Goal: Information Seeking & Learning: Check status

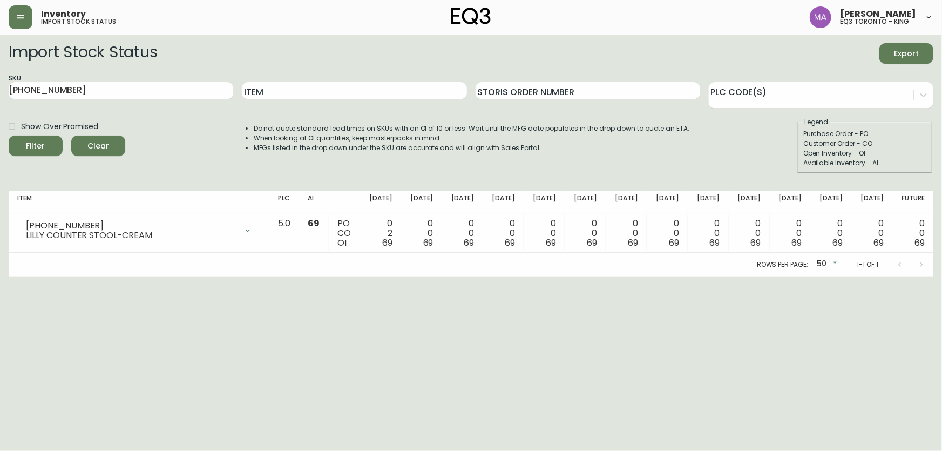
click at [690, 276] on html "Inventory import stock status [PERSON_NAME] eq3 [GEOGRAPHIC_DATA] - king Import…" at bounding box center [471, 138] width 942 height 276
click at [329, 89] on input "Item" at bounding box center [354, 90] width 225 height 17
drag, startPoint x: 87, startPoint y: 89, endPoint x: 0, endPoint y: 91, distance: 87.5
click at [0, 91] on main "Import Stock Status Export SKU [PHONE_NUMBER] Item Storis Order Number PLC Code…" at bounding box center [471, 156] width 942 height 242
click at [306, 90] on input "Item" at bounding box center [354, 90] width 225 height 17
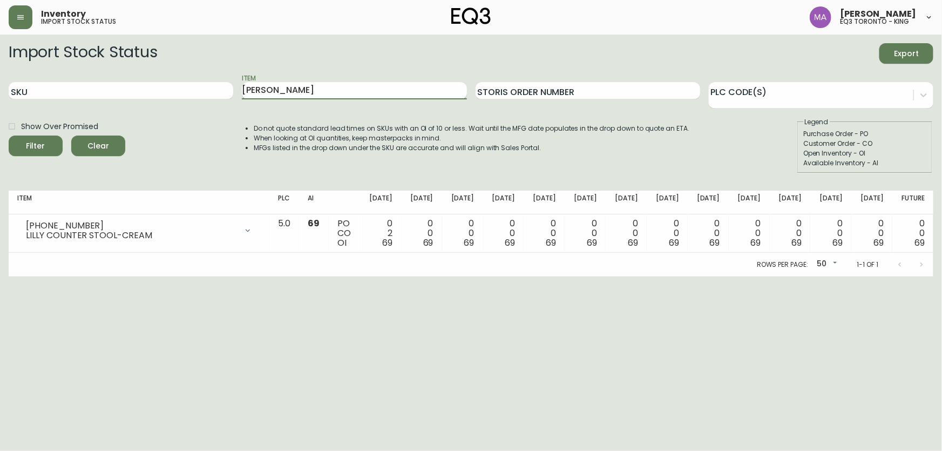
type input "[PERSON_NAME]"
click at [9, 135] on button "Filter" at bounding box center [36, 145] width 54 height 21
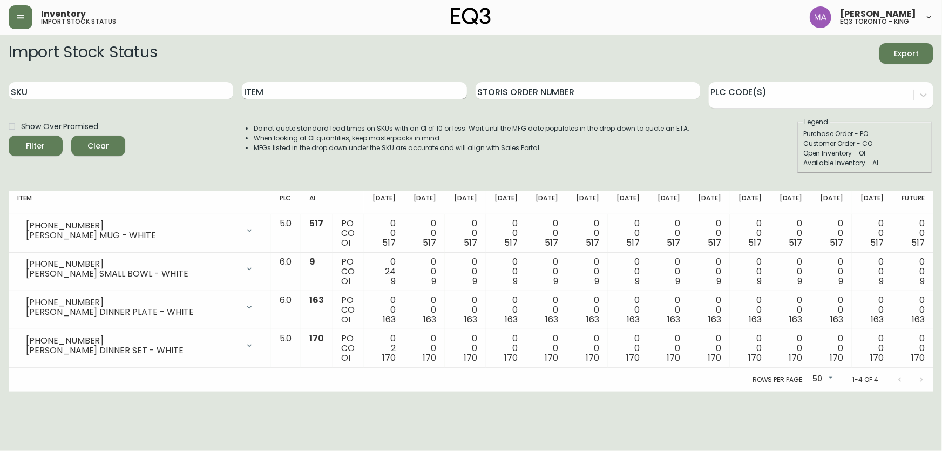
click at [301, 94] on input "Item" at bounding box center [354, 90] width 225 height 17
click at [9, 135] on button "Filter" at bounding box center [36, 145] width 54 height 21
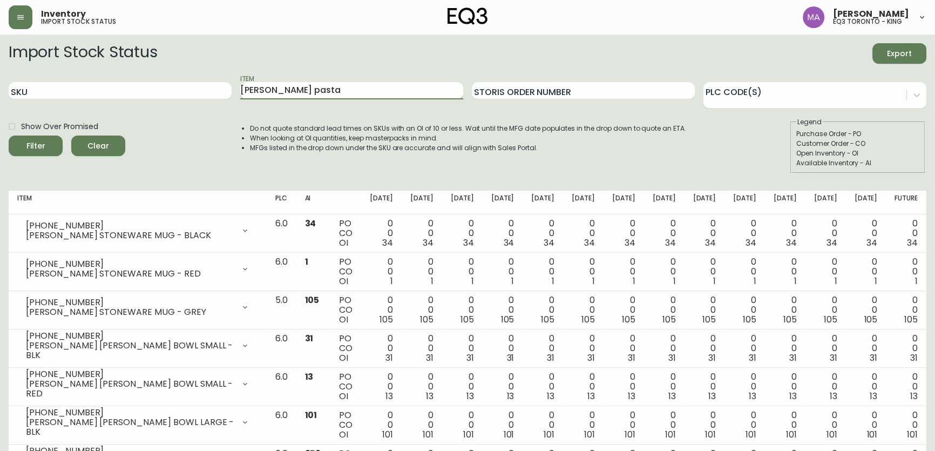
click at [9, 135] on button "Filter" at bounding box center [36, 145] width 54 height 21
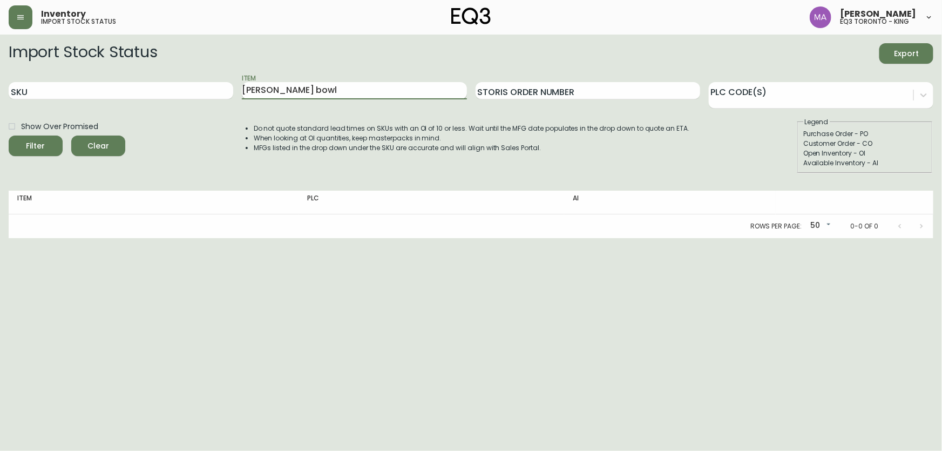
click at [9, 135] on button "Filter" at bounding box center [36, 145] width 54 height 21
type input "[PERSON_NAME]"
click at [9, 135] on button "Filter" at bounding box center [36, 145] width 54 height 21
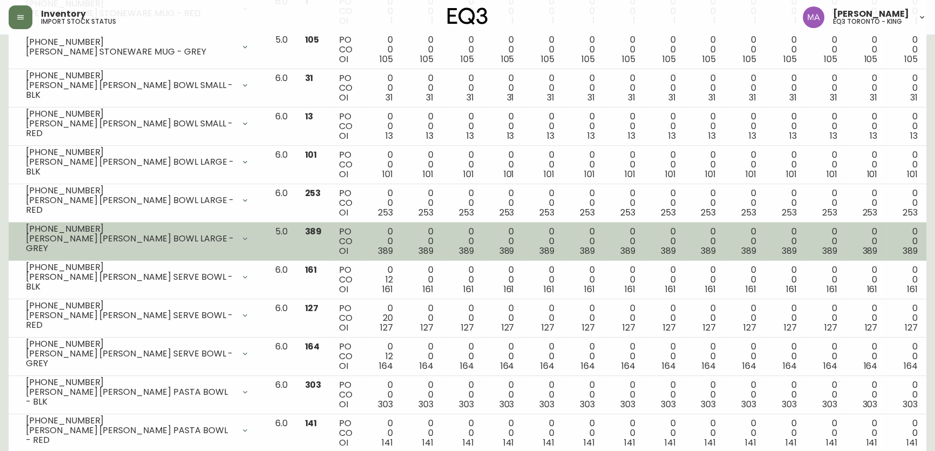
scroll to position [392, 0]
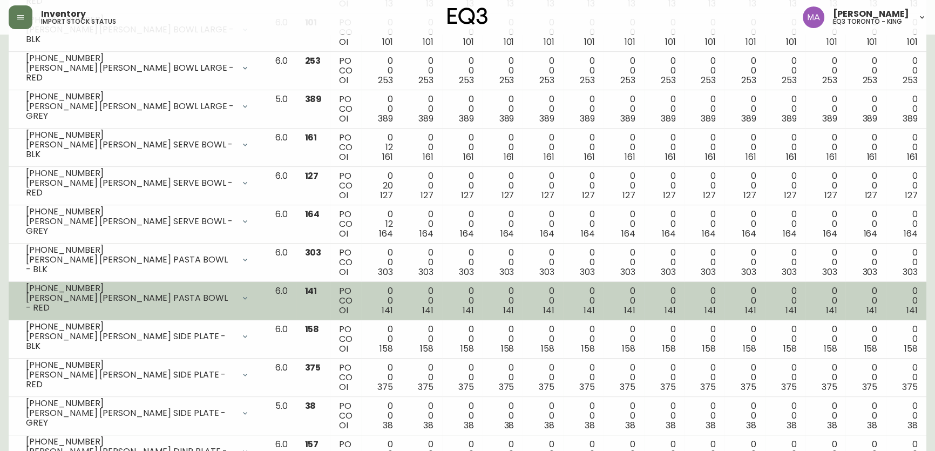
click at [83, 307] on div "[PERSON_NAME] [PERSON_NAME] PASTA BOWL - RED" at bounding box center [130, 302] width 208 height 19
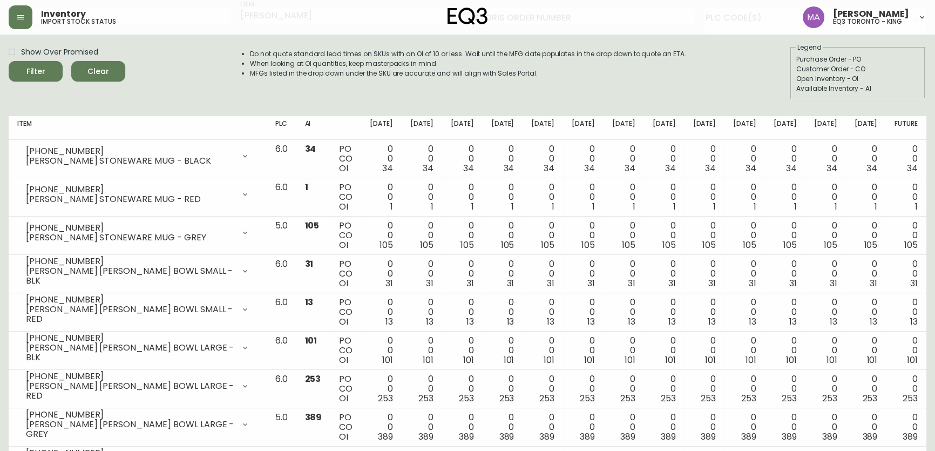
scroll to position [0, 0]
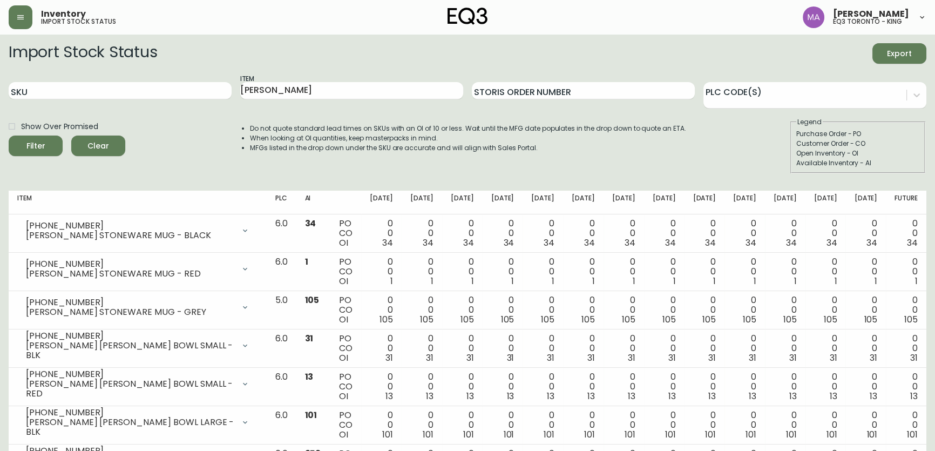
click at [236, 140] on ul "Do not quote standard lead times on SKUs with an OI of 10 or less. Wait until t…" at bounding box center [457, 138] width 458 height 29
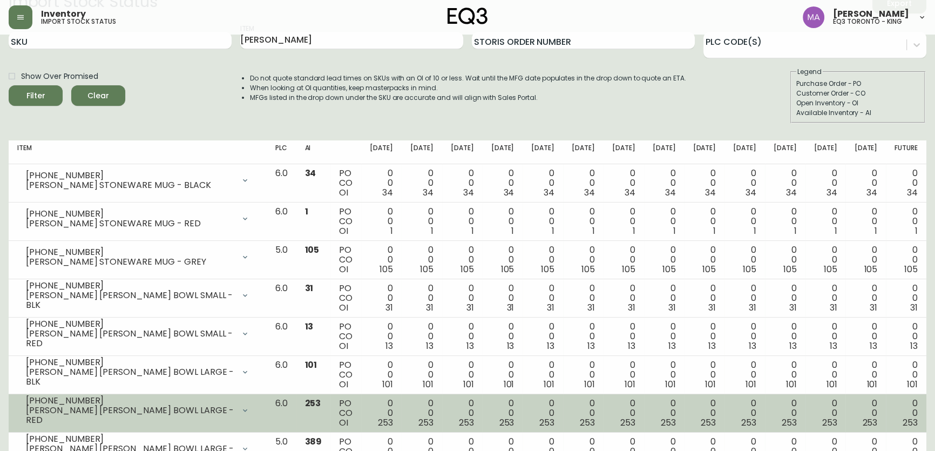
scroll to position [98, 0]
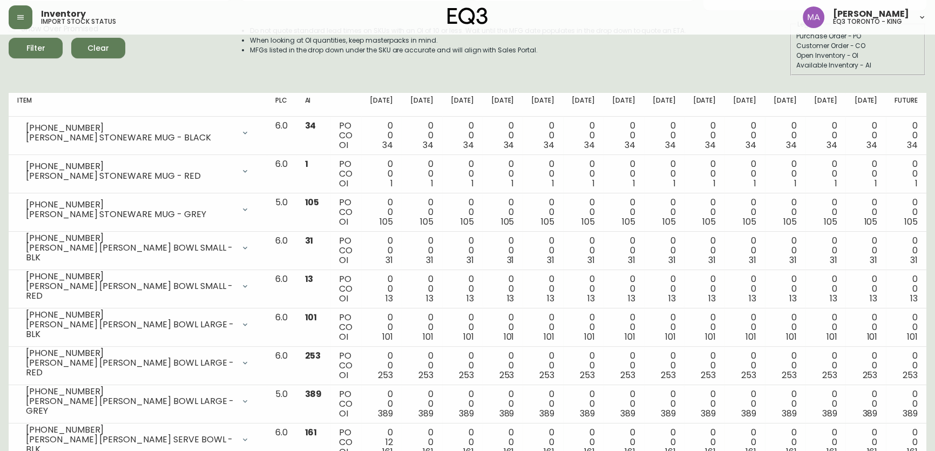
click at [883, 72] on fieldset "Legend Purchase Order - PO Customer Order - CO Open Inventory - OI Available In…" at bounding box center [857, 47] width 135 height 56
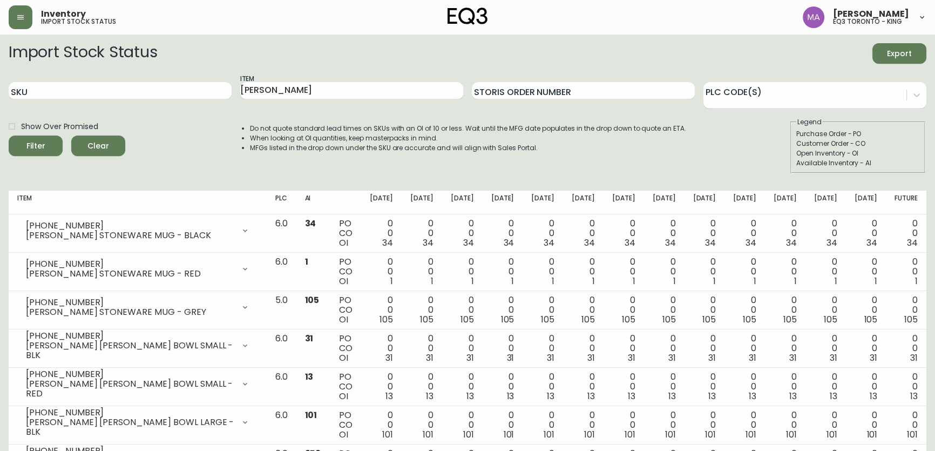
scroll to position [0, 0]
drag, startPoint x: 340, startPoint y: 92, endPoint x: 140, endPoint y: 108, distance: 200.3
click at [140, 108] on div "SKU Item [PERSON_NAME] Storis Order Number PLC Code(s)" at bounding box center [467, 90] width 917 height 35
click at [256, 51] on div "Import Stock Status Export" at bounding box center [467, 53] width 917 height 21
